Goal: Entertainment & Leisure: Consume media (video, audio)

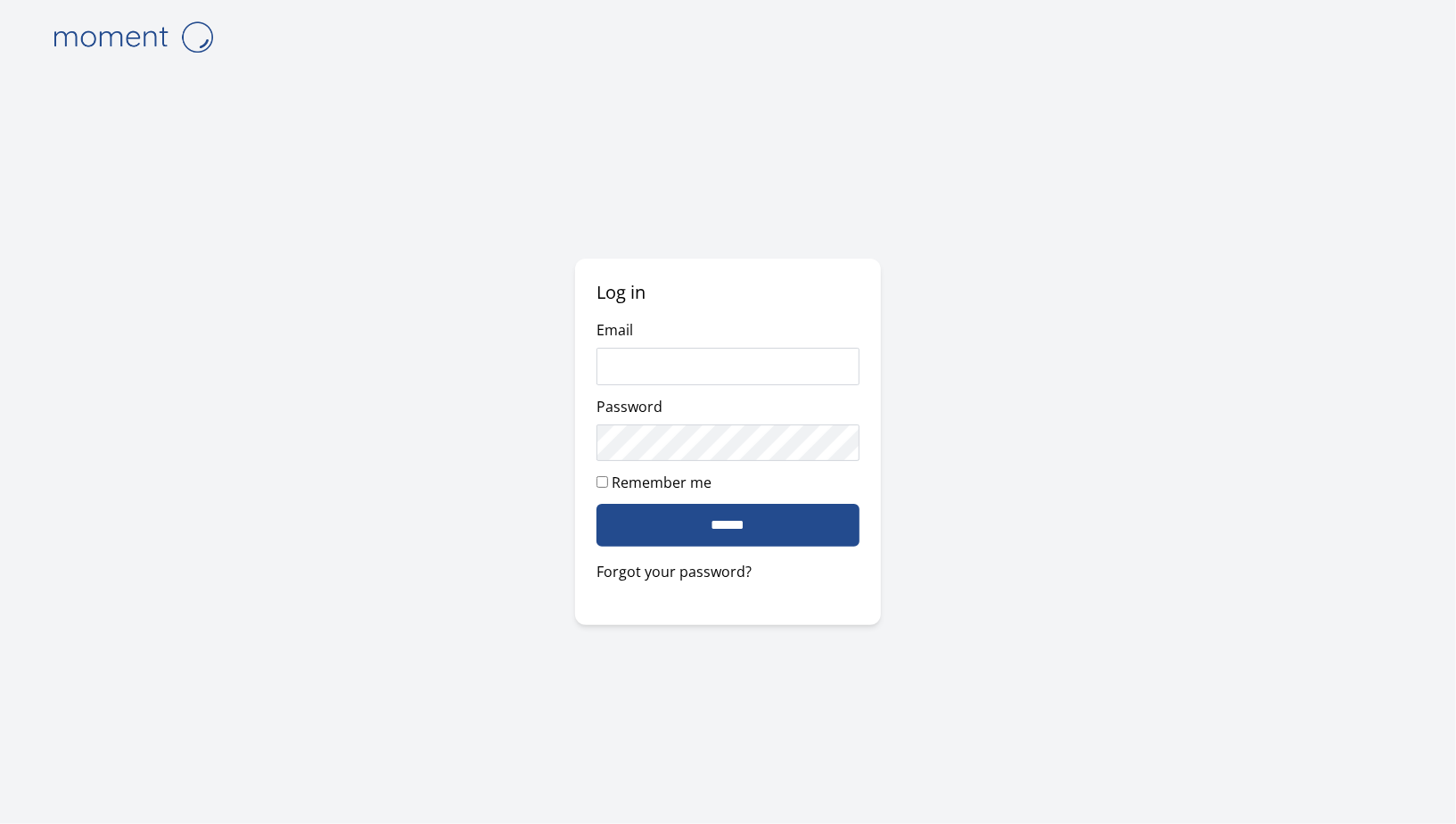
type input "**********"
click at [792, 512] on input "******" at bounding box center [727, 526] width 262 height 43
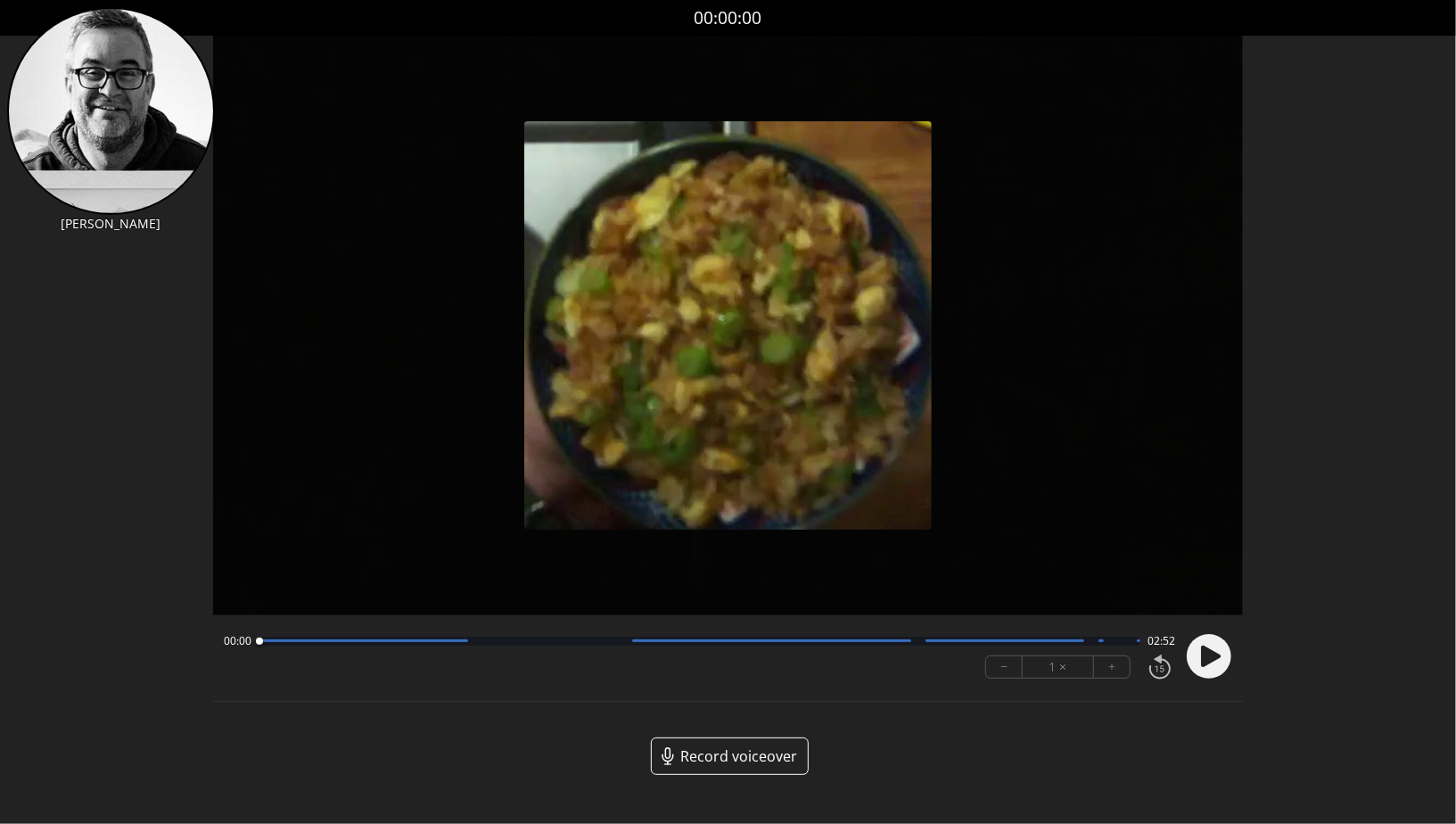
click at [1225, 649] on circle at bounding box center [1209, 656] width 45 height 45
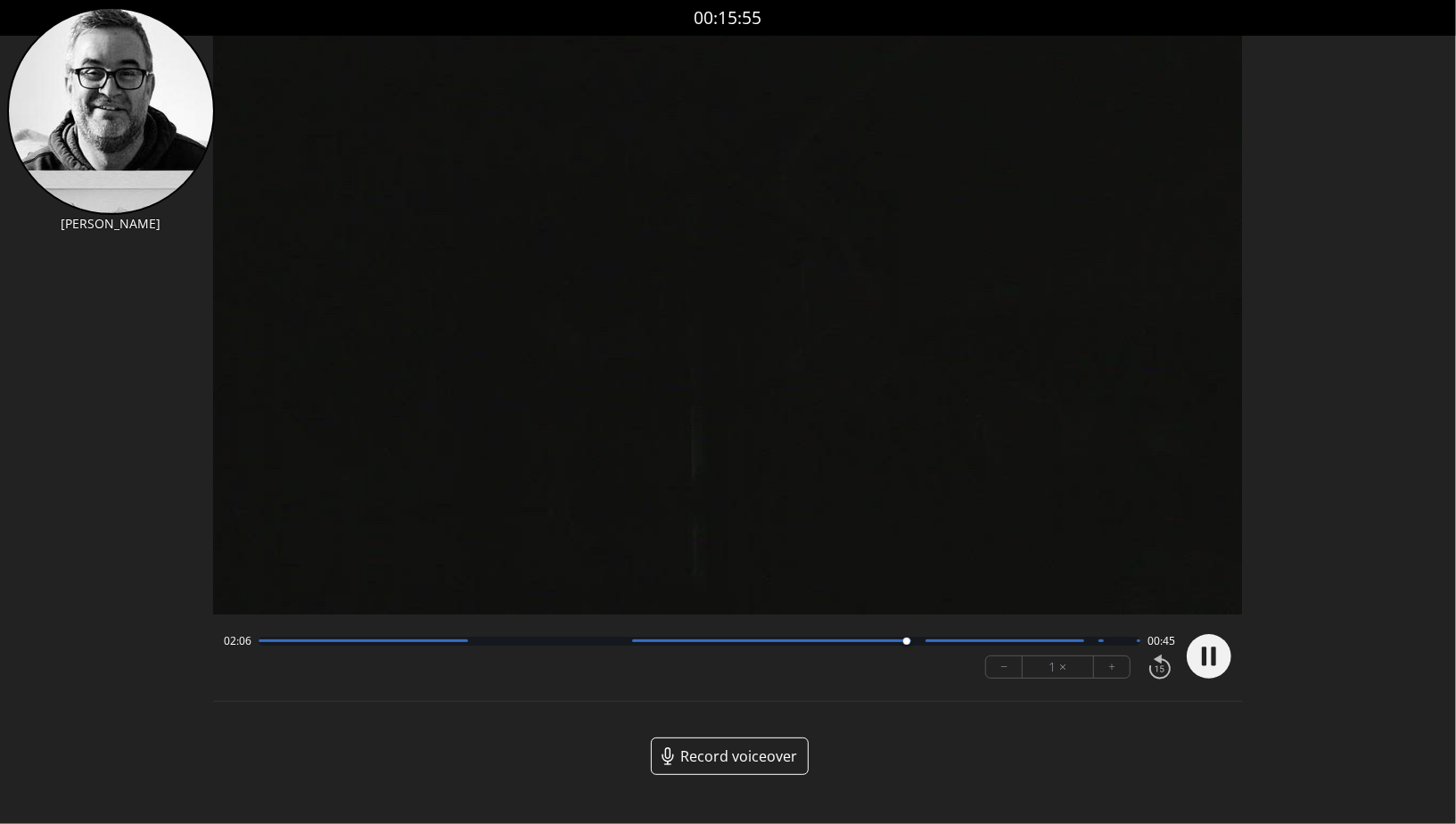
click at [833, 643] on div at bounding box center [699, 641] width 882 height 9
click at [722, 641] on div at bounding box center [771, 640] width 280 height 3
click at [350, 644] on div at bounding box center [699, 641] width 882 height 9
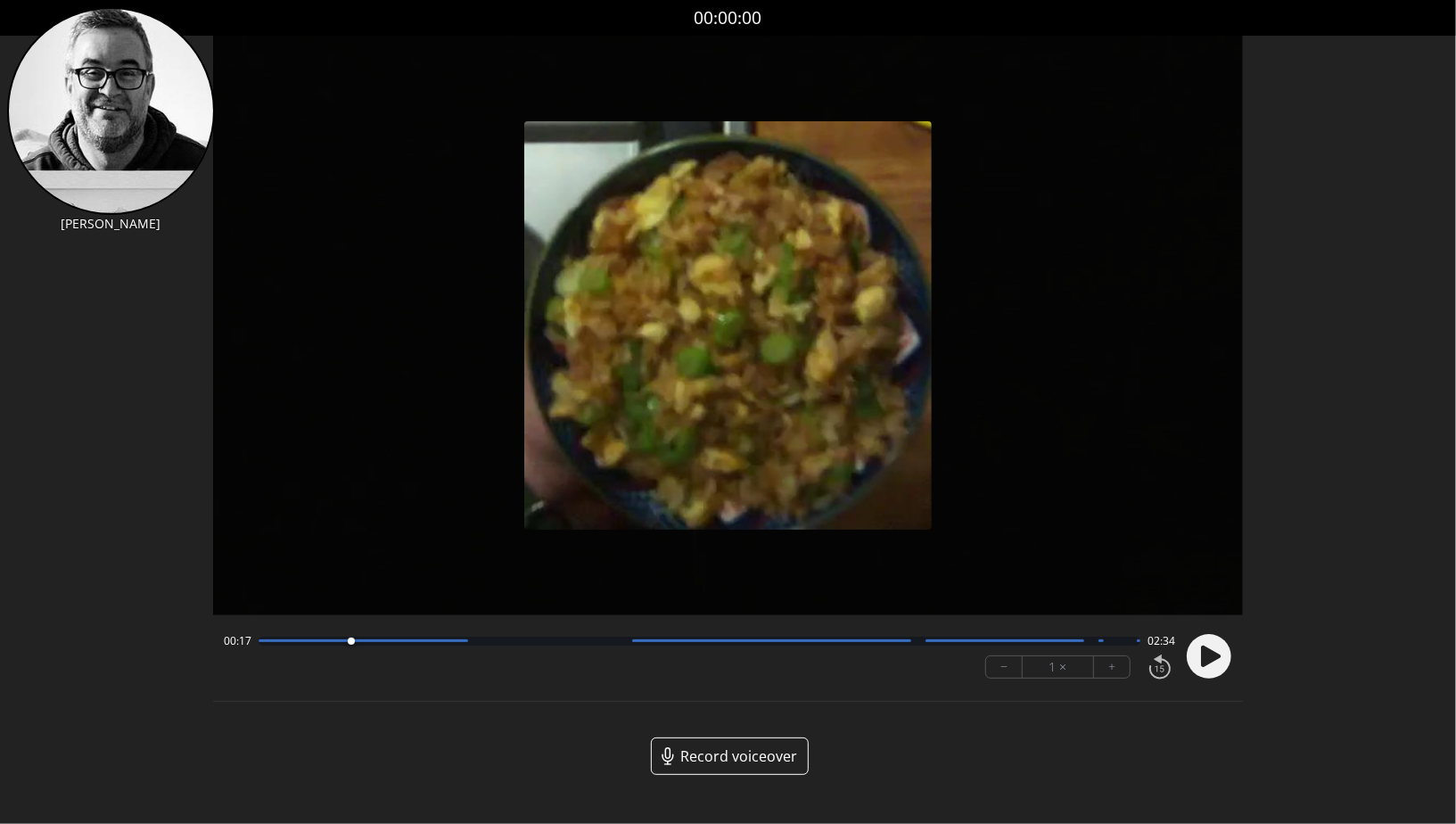
click at [1205, 660] on icon at bounding box center [1211, 656] width 20 height 21
click at [433, 643] on div at bounding box center [699, 641] width 882 height 9
click at [459, 642] on div at bounding box center [363, 640] width 209 height 3
click at [465, 643] on div at bounding box center [460, 641] width 24 height 24
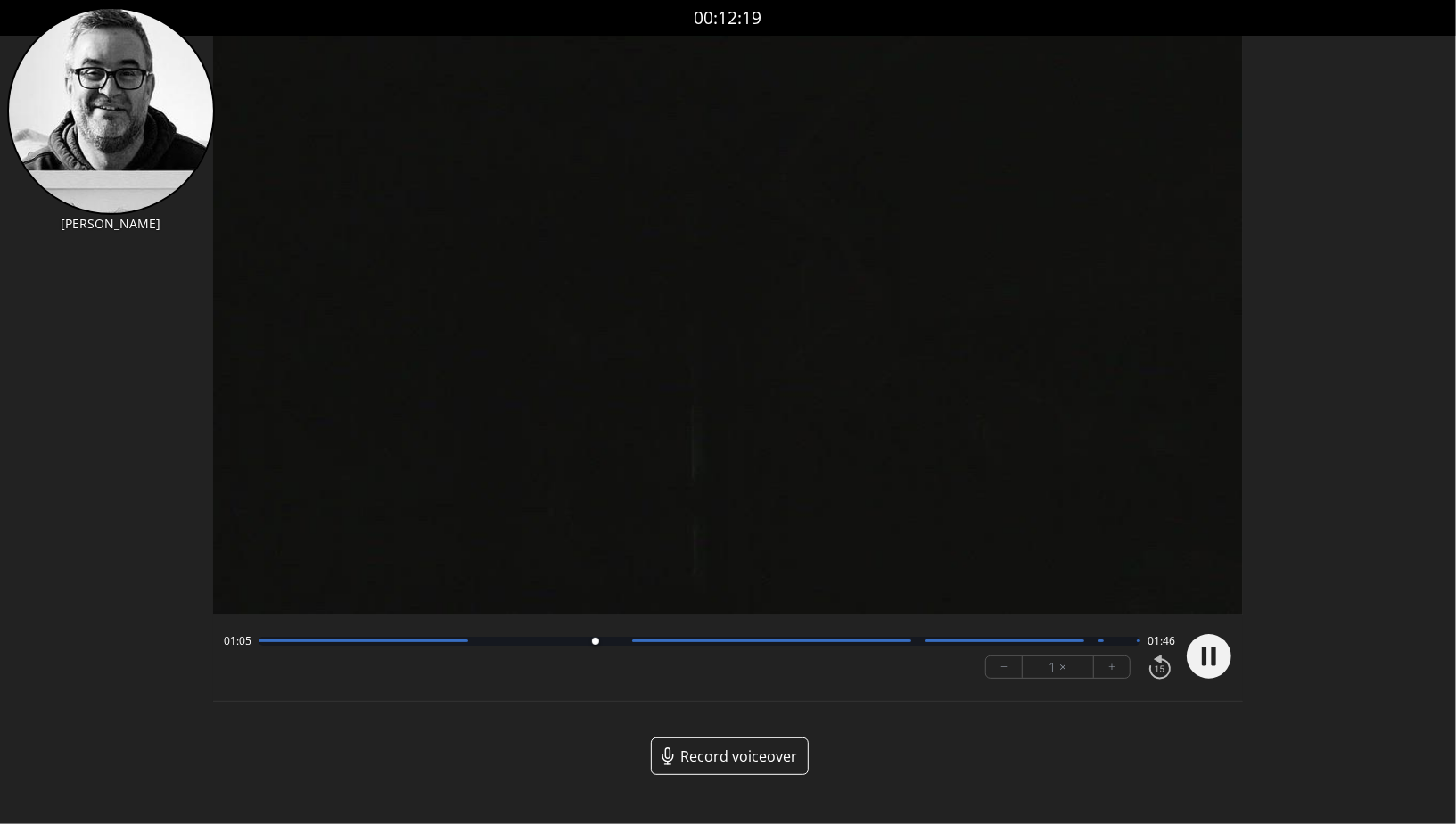
click at [1216, 672] on circle at bounding box center [1209, 656] width 45 height 45
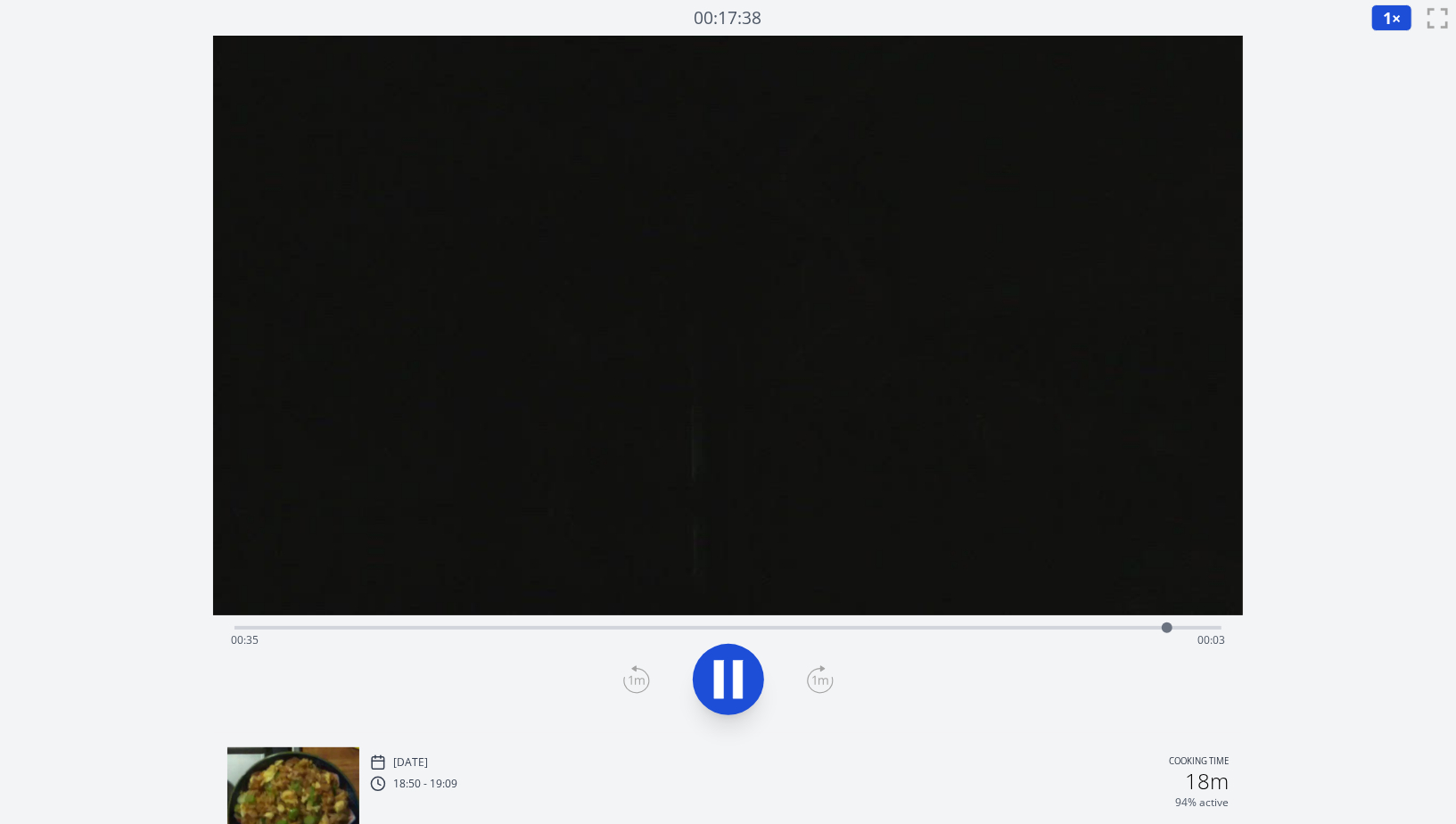
click at [783, 628] on div "Time elapsed: 00:35 Time remaining: 00:03" at bounding box center [728, 640] width 994 height 29
click at [736, 676] on icon at bounding box center [737, 678] width 10 height 38
click at [495, 620] on div "Time elapsed: 00:01 Time remaining: 00:36" at bounding box center [728, 626] width 987 height 21
click at [545, 631] on div "Time elapsed: 00:10 Time remaining: 00:28" at bounding box center [728, 640] width 994 height 29
click at [744, 702] on icon at bounding box center [728, 679] width 50 height 50
